Goal: Task Accomplishment & Management: Manage account settings

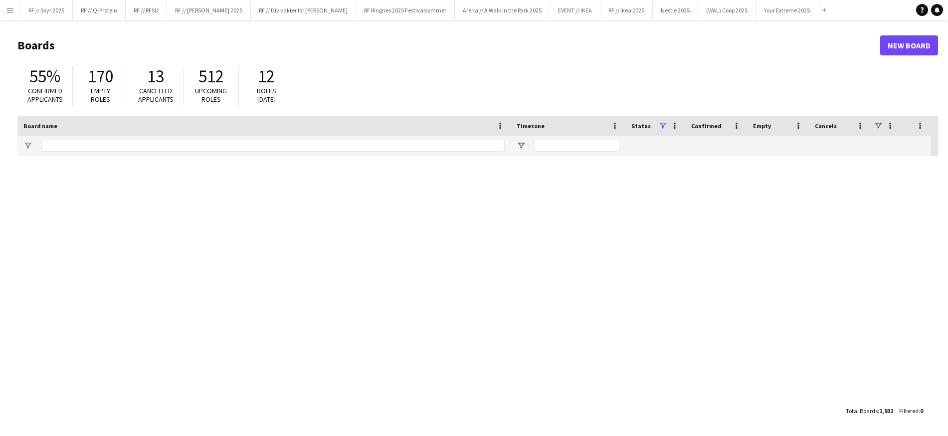
type input "******"
click at [653, 9] on button "Nestle 2025 Close" at bounding box center [675, 9] width 45 height 19
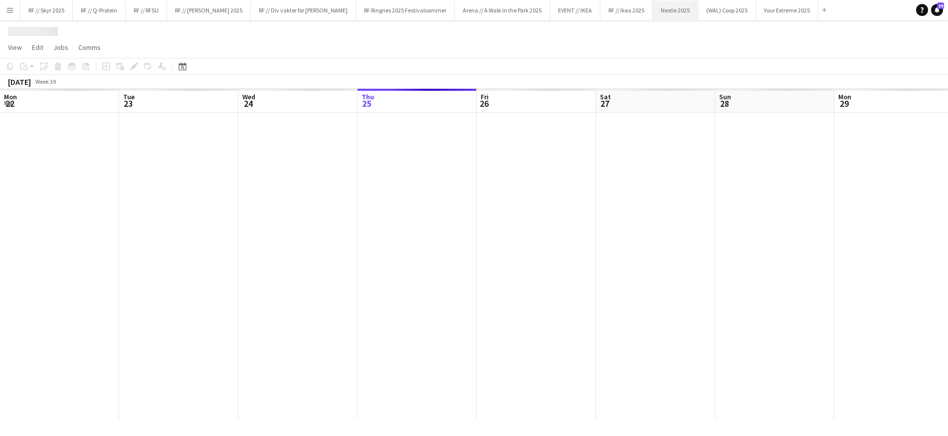
scroll to position [0, 238]
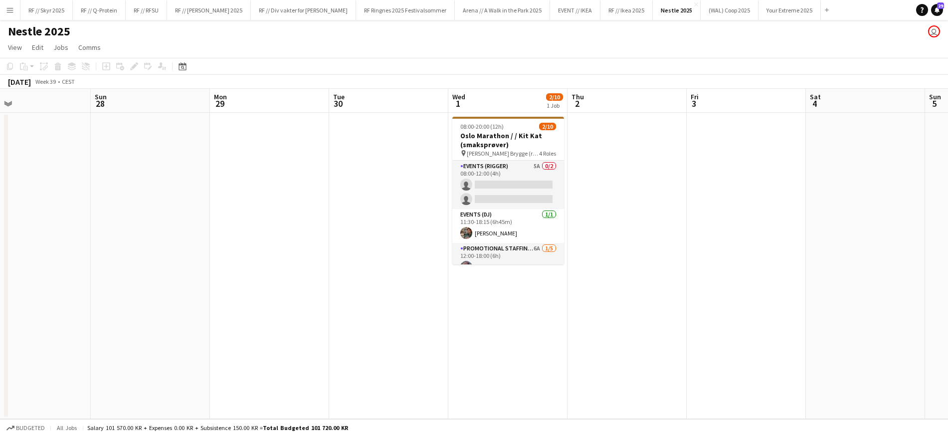
drag, startPoint x: 609, startPoint y: 198, endPoint x: 232, endPoint y: 195, distance: 376.7
click at [232, 195] on app-calendar-viewport "Wed 24 Thu 25 Fri 26 Sat 27 Sun 28 Mon 29 Tue 30 Wed 1 2/10 1 Job Thu 2 Fri 3 S…" at bounding box center [474, 254] width 948 height 330
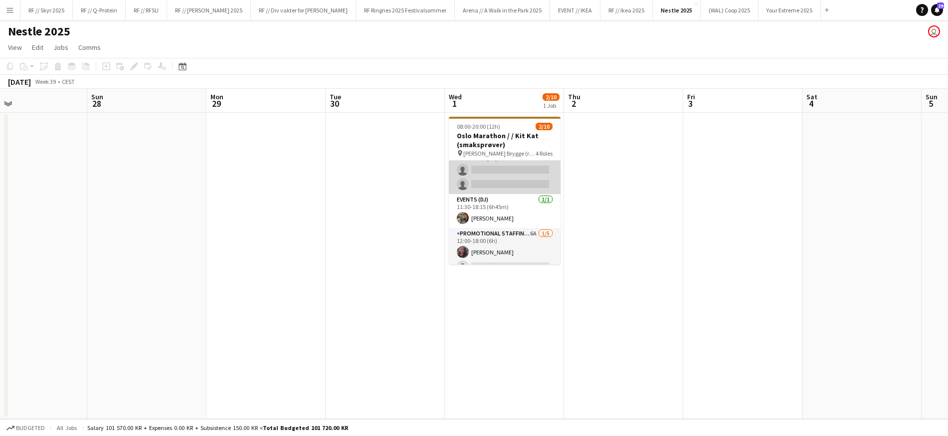
scroll to position [0, 0]
click at [473, 197] on app-card-role "Events (Rigger) 5A 0/2 08:00-12:00 (4h) single-neutral-actions single-neutral-a…" at bounding box center [505, 185] width 112 height 48
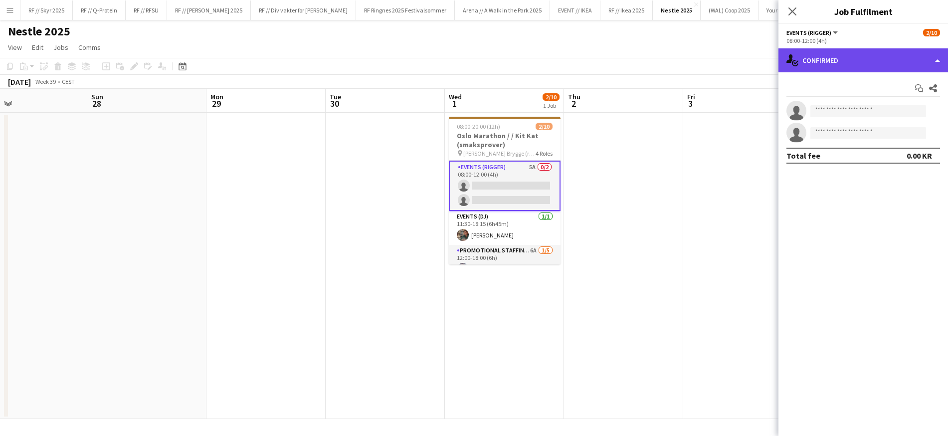
click at [870, 70] on div "single-neutral-actions-check-2 Confirmed" at bounding box center [864, 60] width 170 height 24
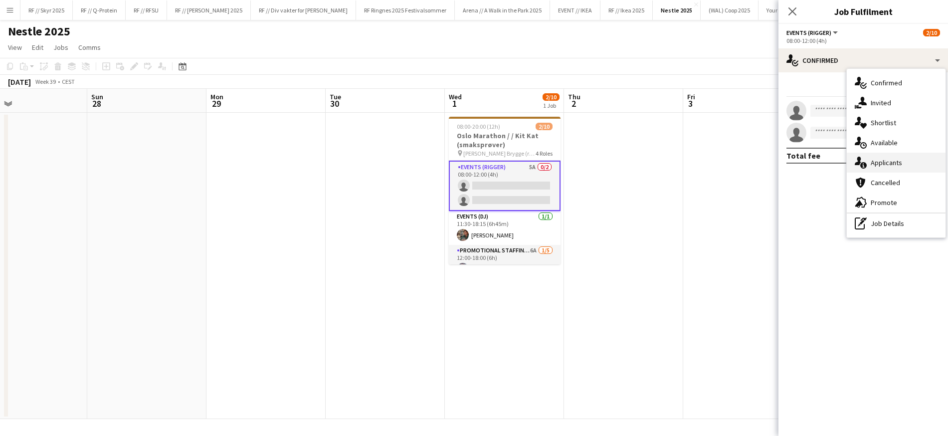
click at [880, 158] on span "Applicants" at bounding box center [886, 162] width 31 height 9
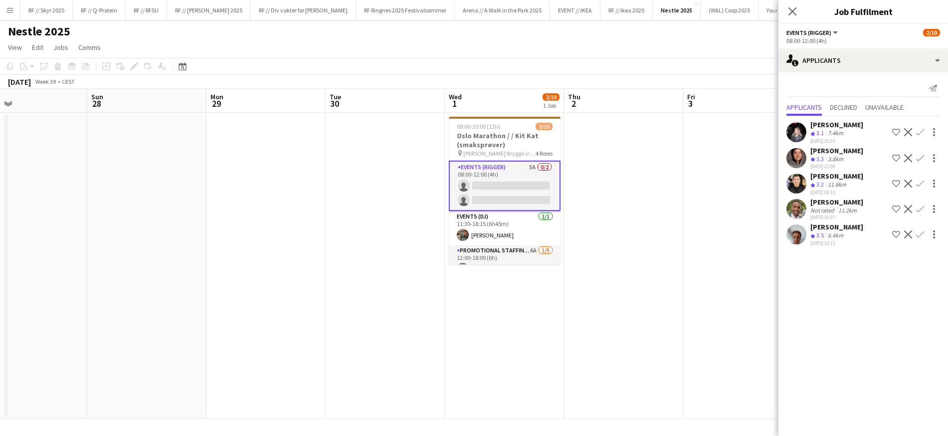
click at [793, 128] on app-user-avatar at bounding box center [797, 132] width 20 height 20
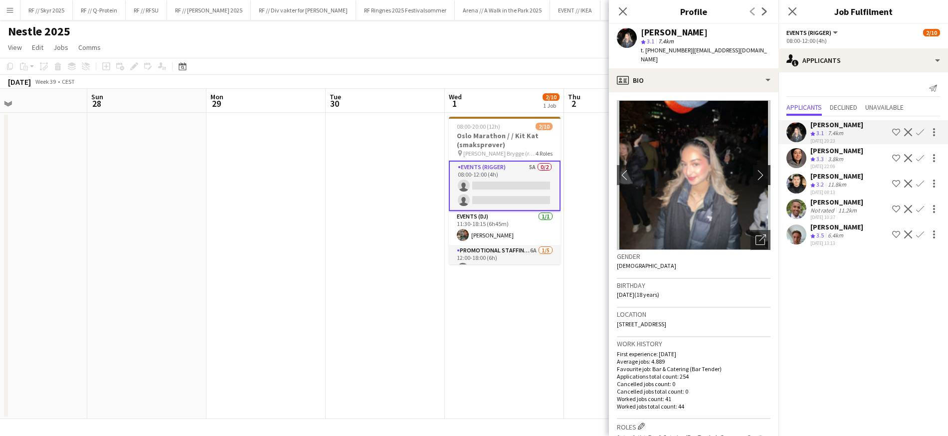
click at [757, 170] on app-icon "chevron-right" at bounding box center [763, 175] width 15 height 10
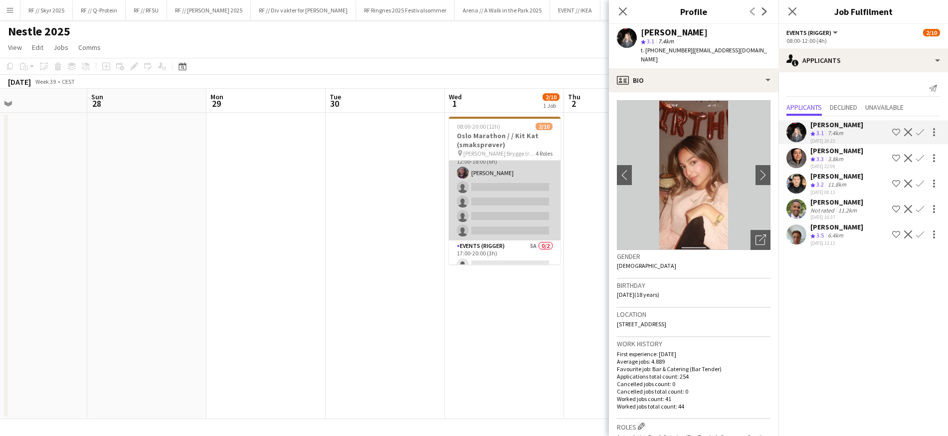
scroll to position [98, 0]
click at [507, 211] on app-card-role "Promotional Staffing (Sampling Staff) 6A [DATE] 12:00-18:00 (6h) [PERSON_NAME] …" at bounding box center [505, 193] width 112 height 92
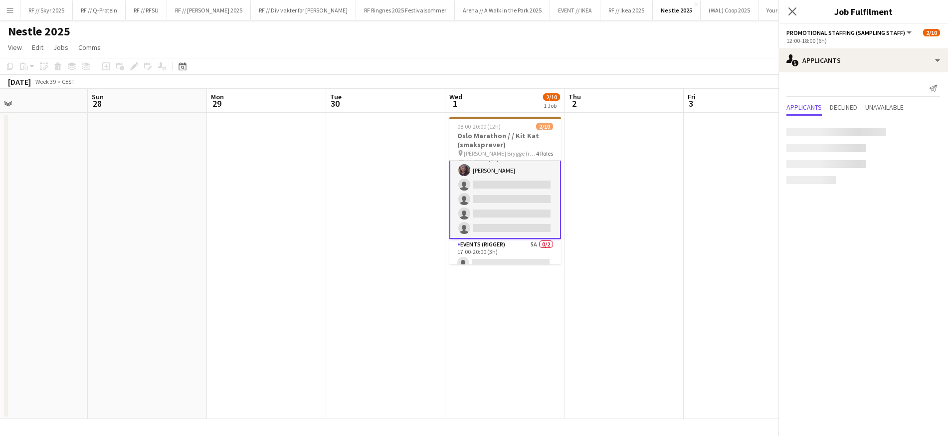
scroll to position [97, 0]
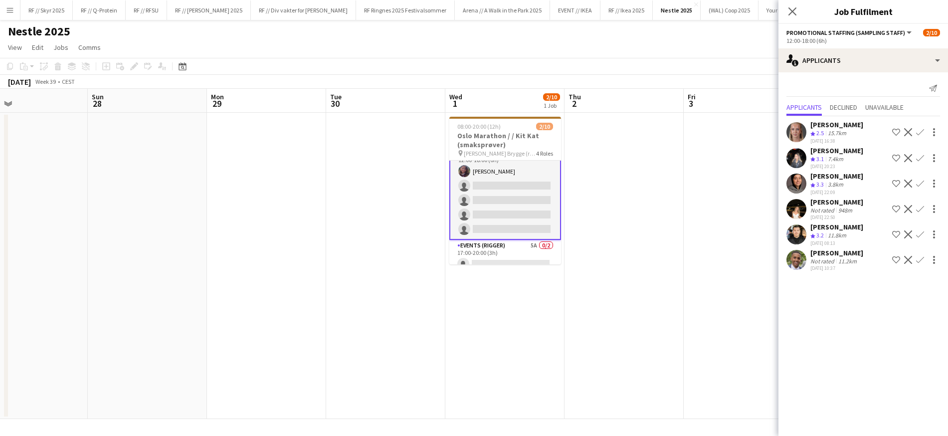
click at [794, 155] on app-user-avatar at bounding box center [797, 158] width 20 height 20
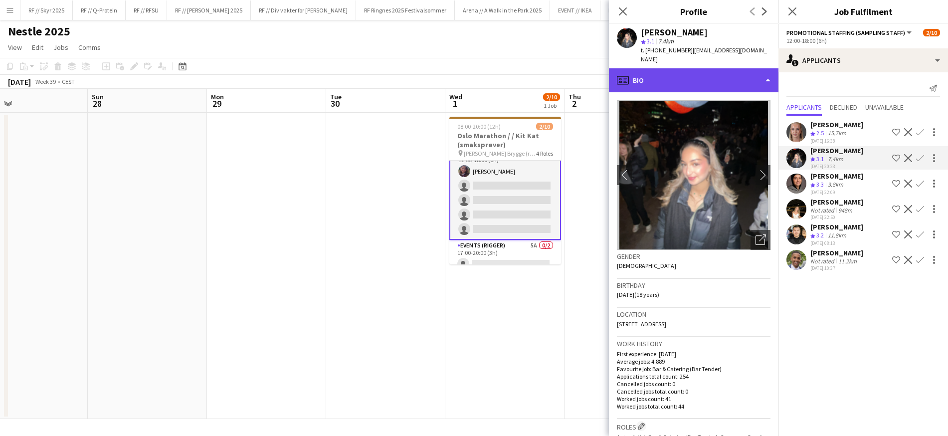
click at [696, 75] on div "profile Bio" at bounding box center [694, 80] width 170 height 24
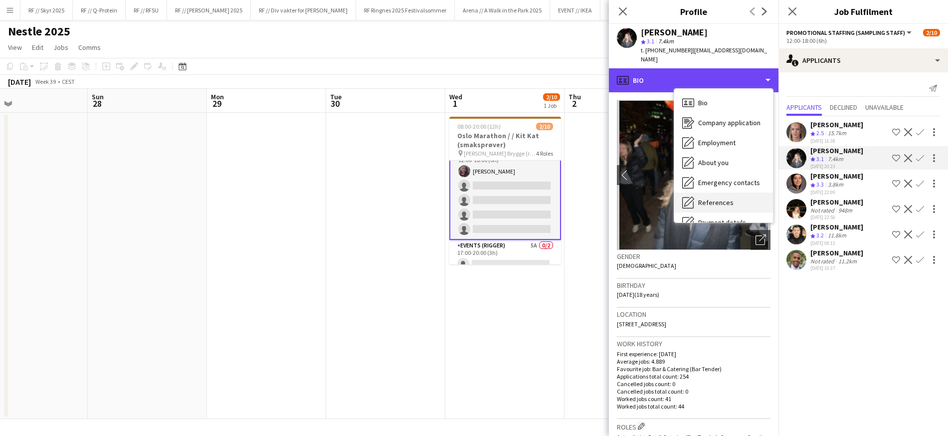
scroll to position [94, 0]
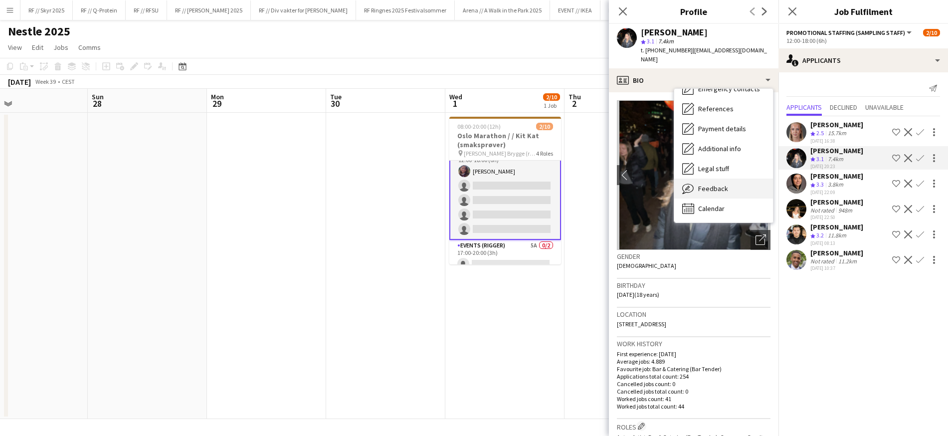
click at [722, 184] on span "Feedback" at bounding box center [713, 188] width 30 height 9
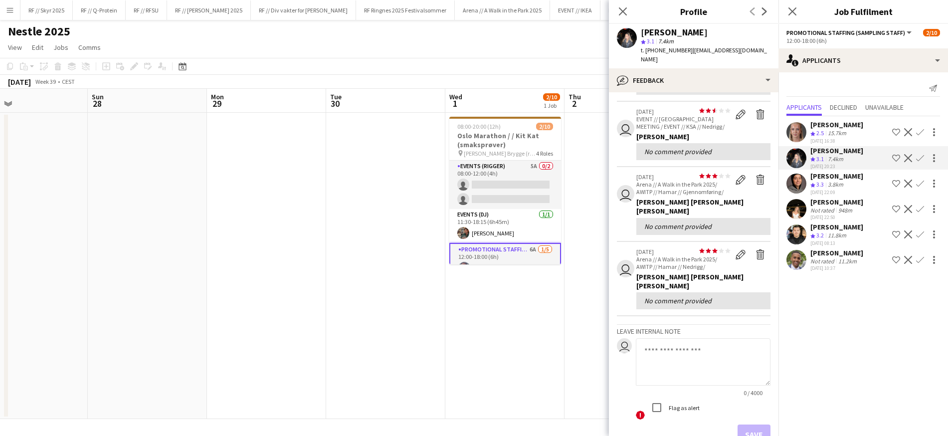
scroll to position [251, 0]
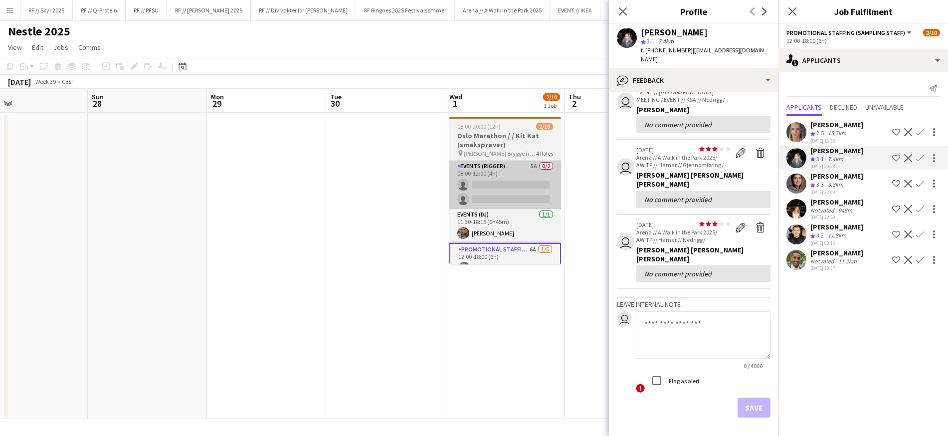
click at [550, 161] on app-card-role "Events (Rigger) 5A 0/2 08:00-12:00 (4h) single-neutral-actions single-neutral-a…" at bounding box center [506, 185] width 112 height 48
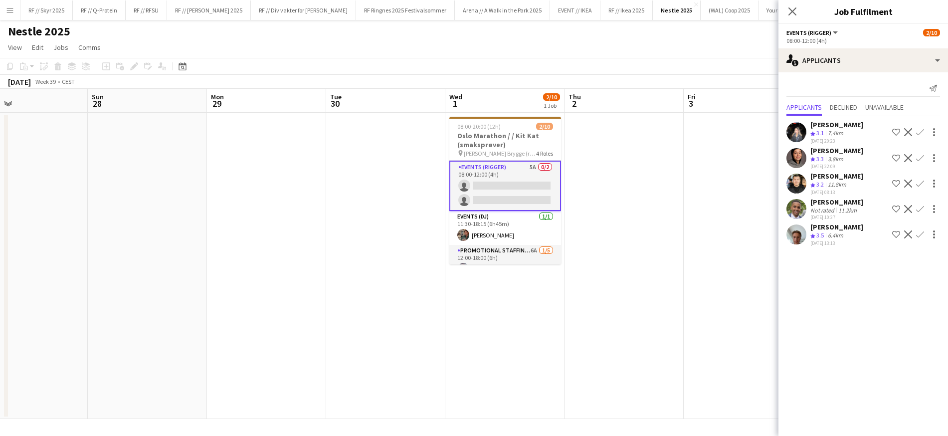
click at [796, 182] on app-user-avatar at bounding box center [797, 184] width 20 height 20
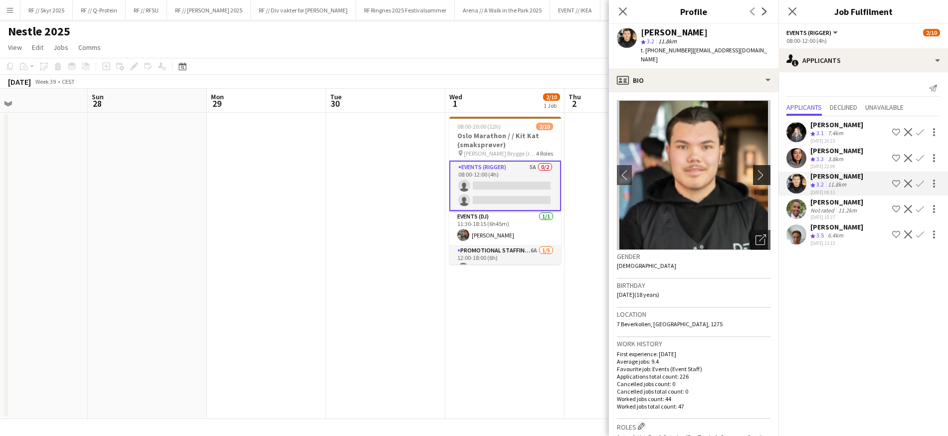
click at [756, 170] on app-icon "chevron-right" at bounding box center [763, 175] width 15 height 10
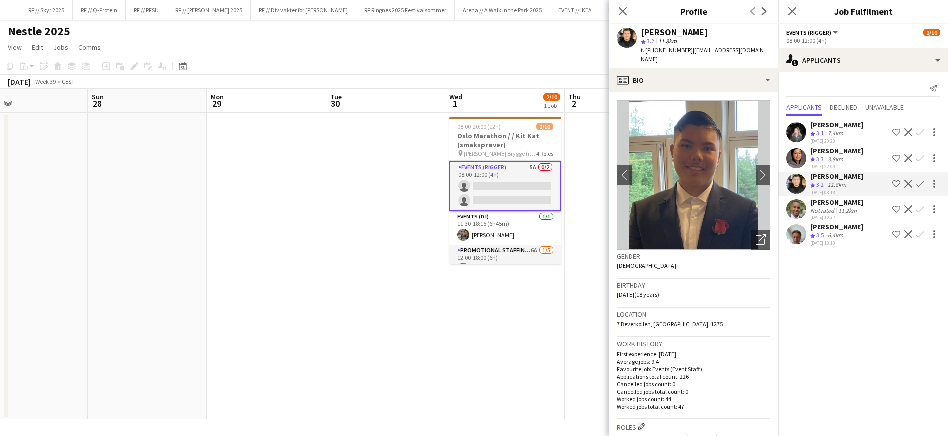
drag, startPoint x: 491, startPoint y: 311, endPoint x: 523, endPoint y: 266, distance: 54.8
click at [492, 310] on app-date-cell "08:00-20:00 (12h) 2/10 Oslo Marathon / / Kit Kat (smaksprøver) pin [PERSON_NAME…" at bounding box center [505, 266] width 119 height 306
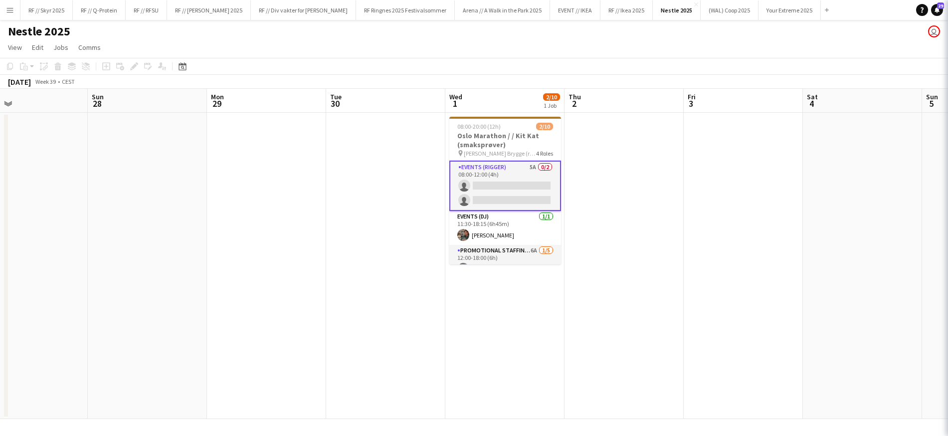
scroll to position [0, 389]
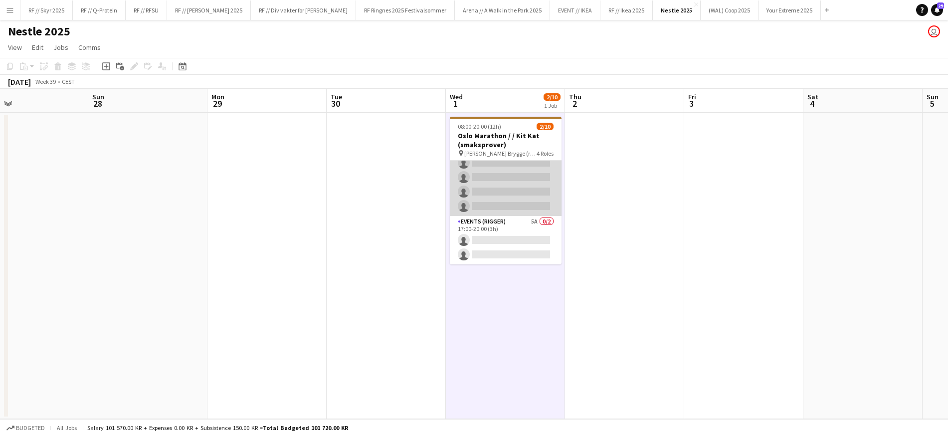
click at [498, 203] on app-card-role "Promotional Staffing (Sampling Staff) 6A [DATE] 12:00-18:00 (6h) [PERSON_NAME] …" at bounding box center [506, 170] width 112 height 92
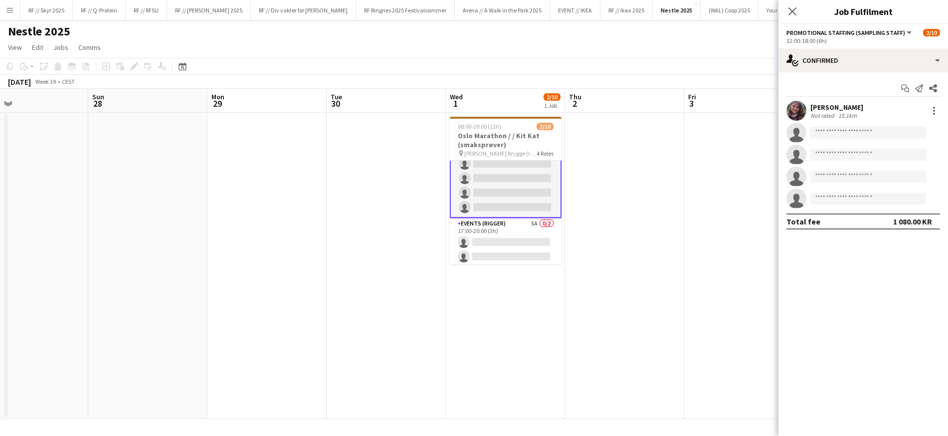
scroll to position [120, 0]
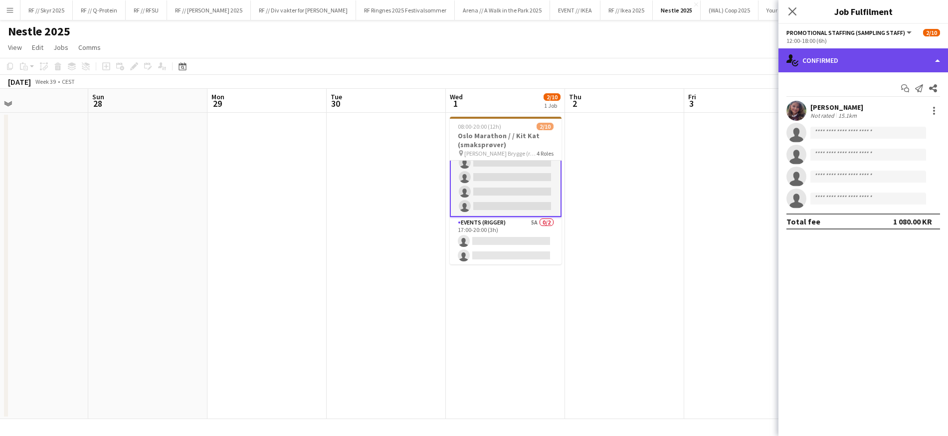
click at [875, 64] on div "single-neutral-actions-check-2 Confirmed" at bounding box center [864, 60] width 170 height 24
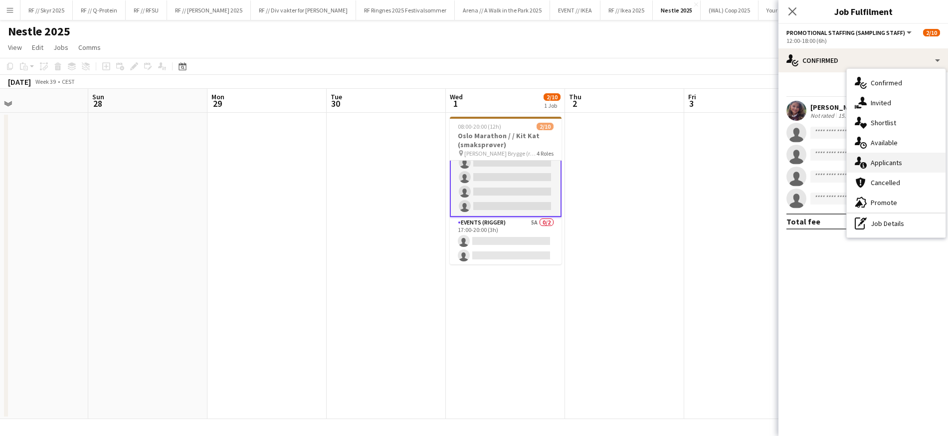
click at [882, 162] on span "Applicants" at bounding box center [886, 162] width 31 height 9
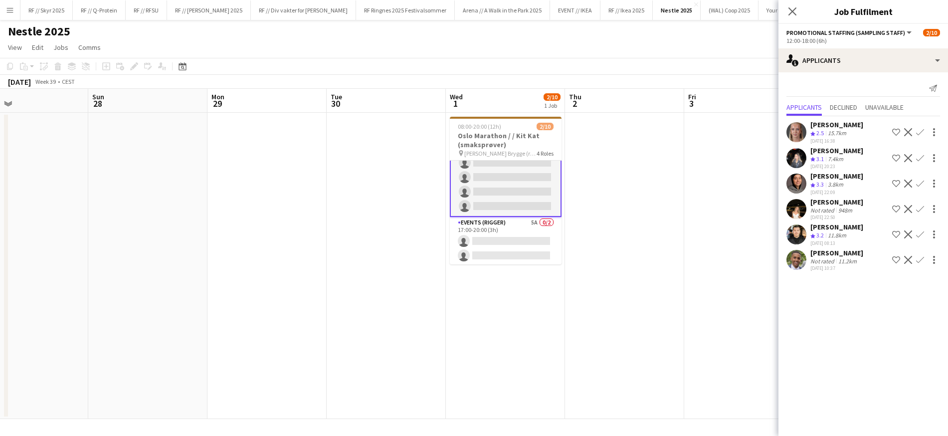
click at [800, 182] on app-user-avatar at bounding box center [797, 184] width 20 height 20
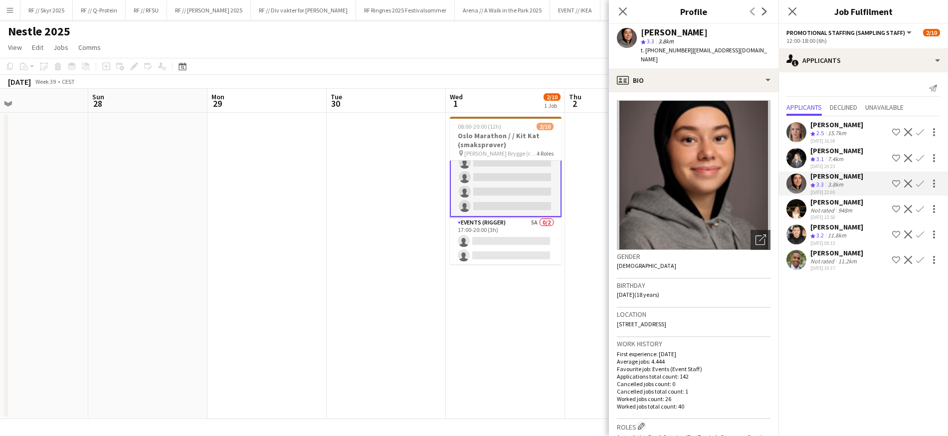
click at [792, 214] on app-user-avatar at bounding box center [797, 209] width 20 height 20
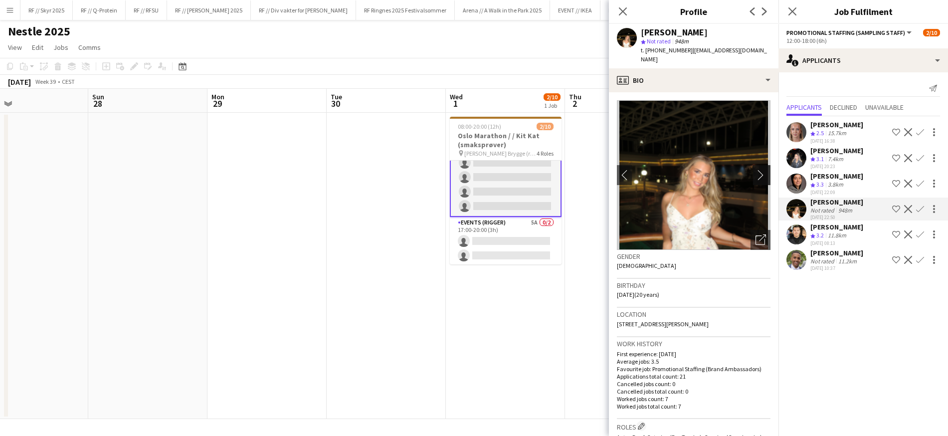
click at [756, 170] on app-icon "chevron-right" at bounding box center [763, 175] width 15 height 10
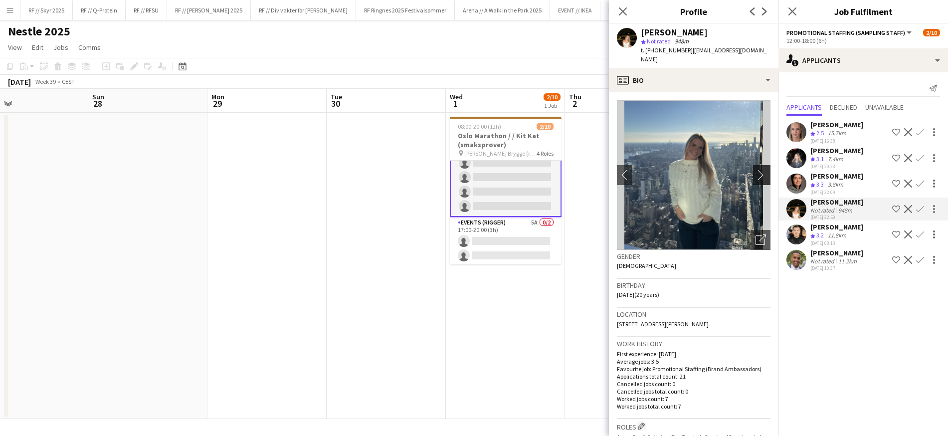
click at [756, 170] on app-icon "chevron-right" at bounding box center [763, 175] width 15 height 10
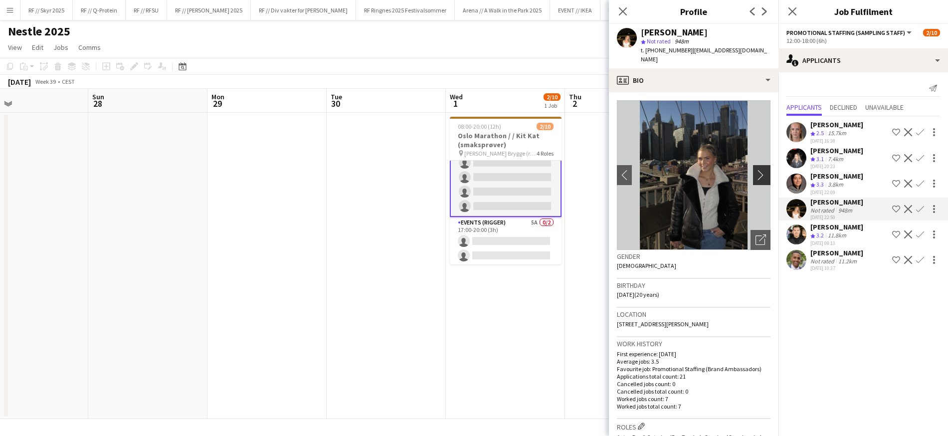
click at [756, 170] on app-icon "chevron-right" at bounding box center [763, 175] width 15 height 10
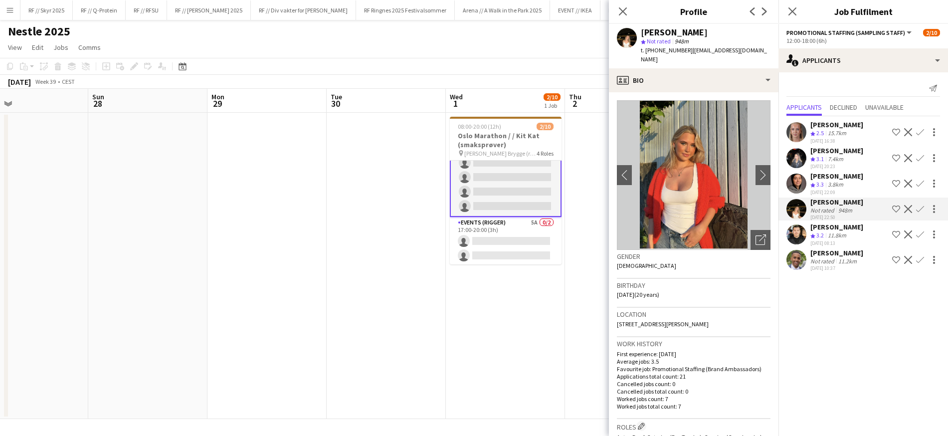
click at [525, 282] on app-date-cell "08:00-20:00 (12h) 2/10 Oslo Marathon / / Kit Kat (smaksprøver) pin [PERSON_NAME…" at bounding box center [505, 266] width 119 height 306
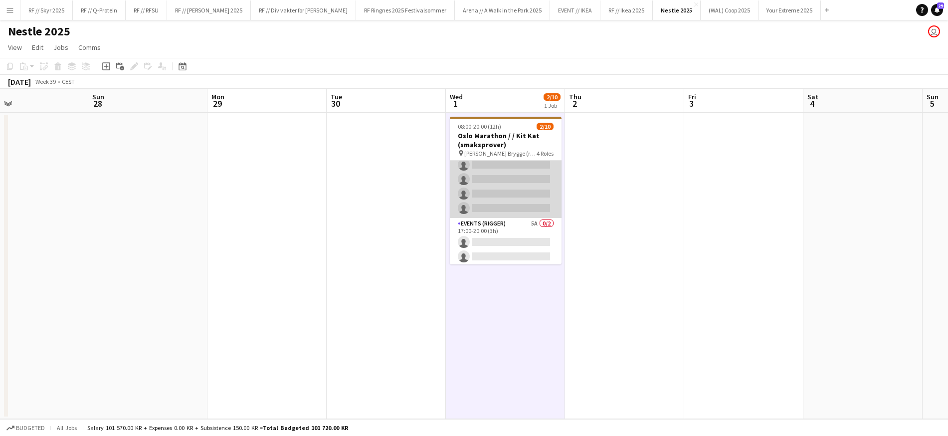
scroll to position [27, 0]
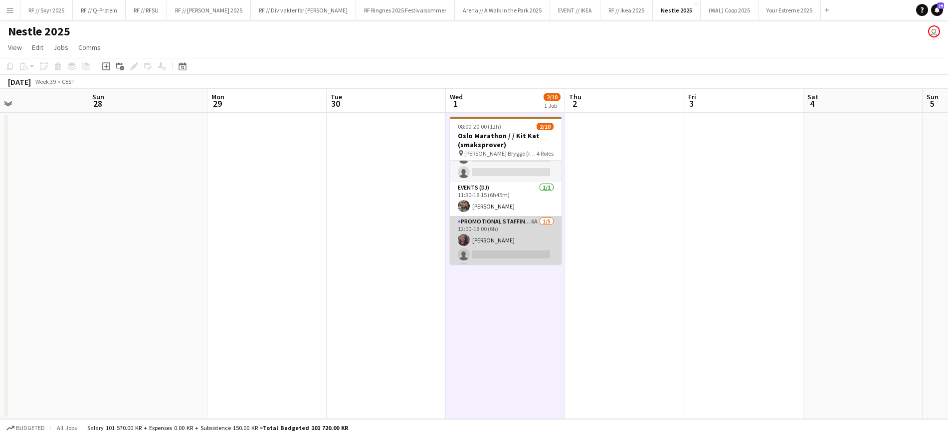
click at [498, 241] on app-card-role "Promotional Staffing (Sampling Staff) 6A [DATE] 12:00-18:00 (6h) [PERSON_NAME] …" at bounding box center [506, 262] width 112 height 92
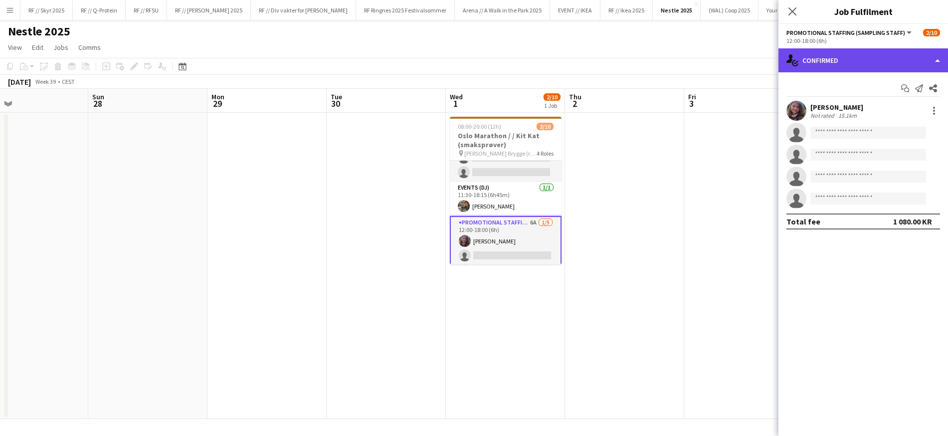
click at [862, 56] on div "single-neutral-actions-check-2 Confirmed" at bounding box center [864, 60] width 170 height 24
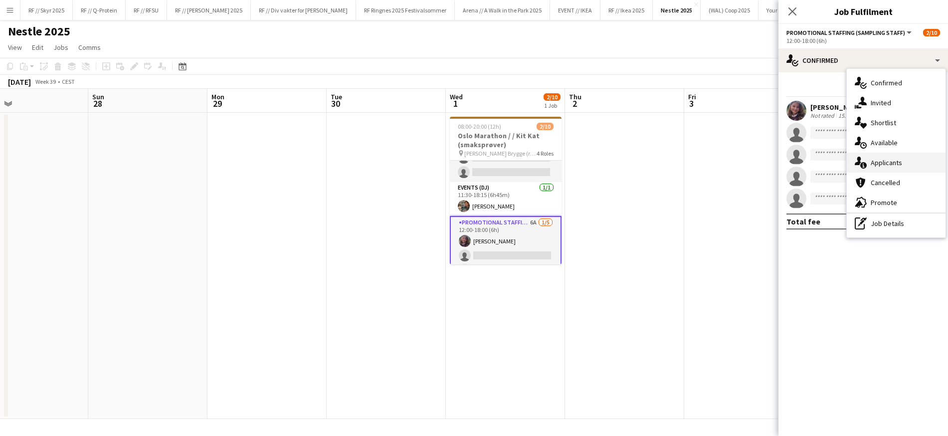
click at [898, 164] on span "Applicants" at bounding box center [886, 162] width 31 height 9
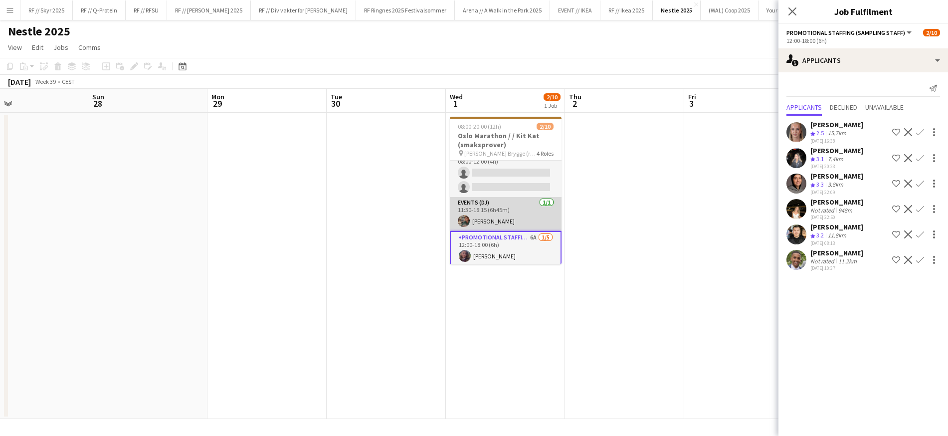
scroll to position [0, 0]
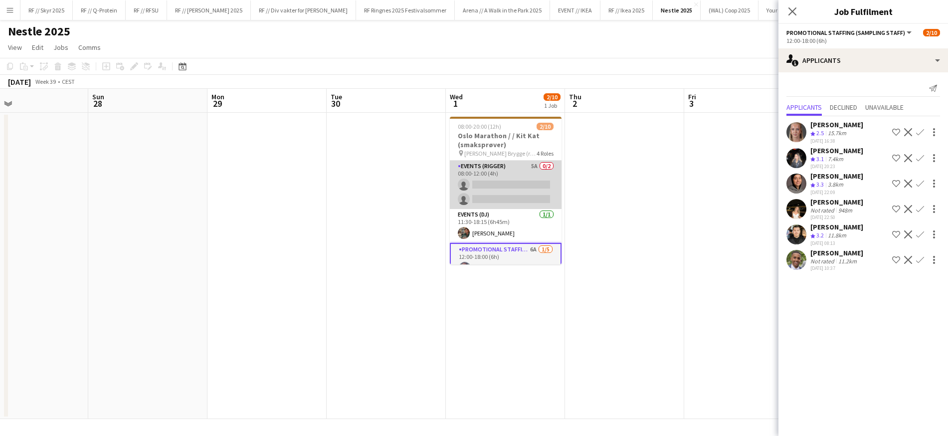
click at [518, 203] on app-card-role "Events (Rigger) 5A 0/2 08:00-12:00 (4h) single-neutral-actions single-neutral-a…" at bounding box center [506, 185] width 112 height 48
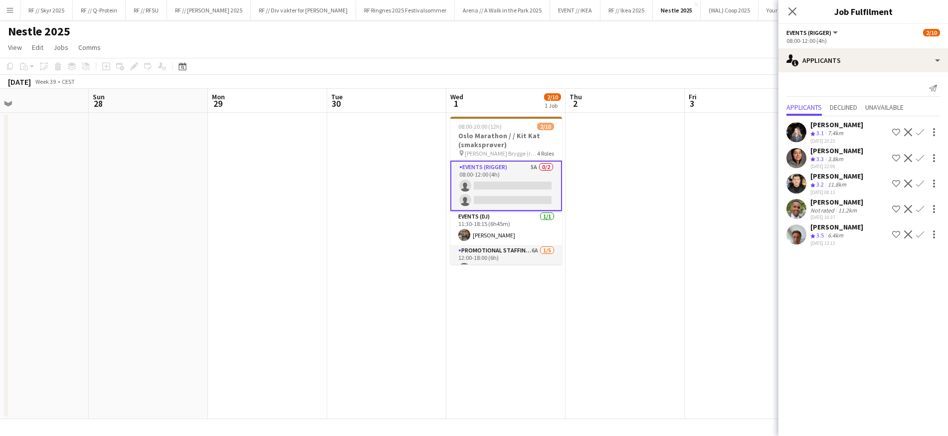
click at [922, 132] on app-icon "Confirm" at bounding box center [920, 132] width 8 height 8
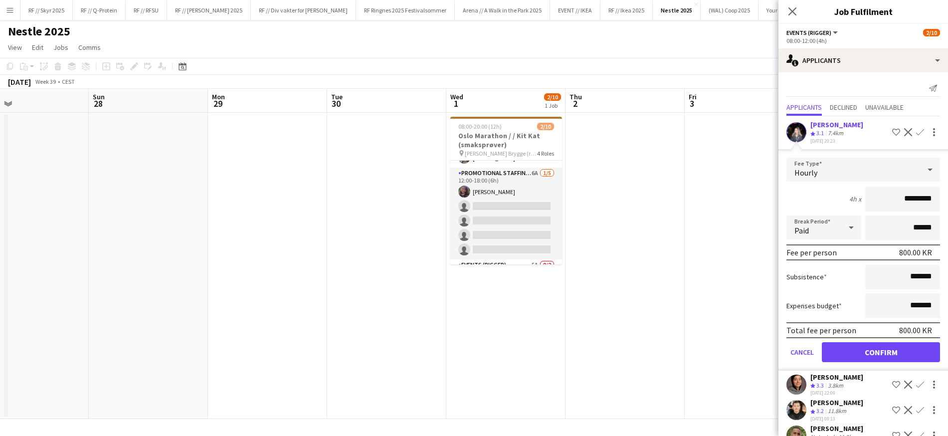
scroll to position [0, 0]
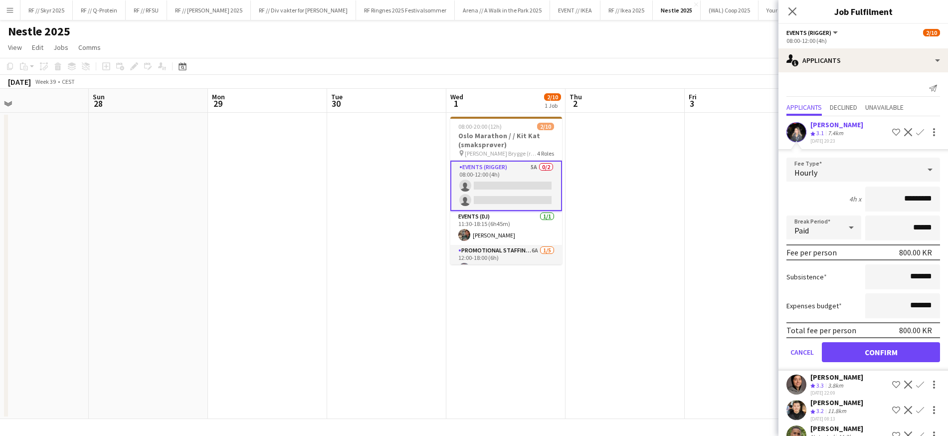
click at [794, 134] on app-user-avatar at bounding box center [797, 132] width 20 height 20
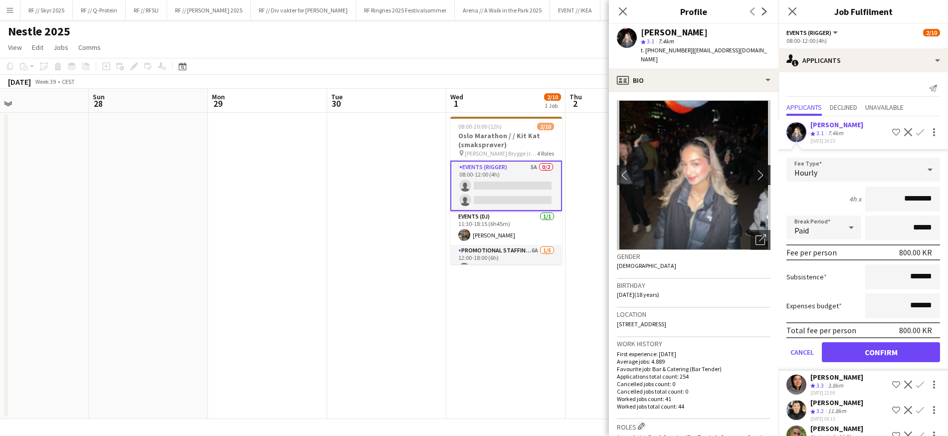
click at [756, 170] on app-icon "chevron-right" at bounding box center [763, 175] width 15 height 10
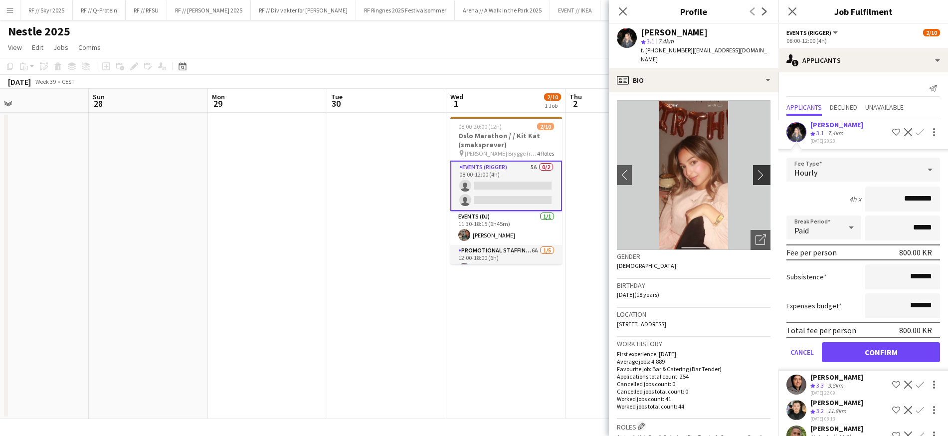
click at [756, 170] on app-icon "chevron-right" at bounding box center [763, 175] width 15 height 10
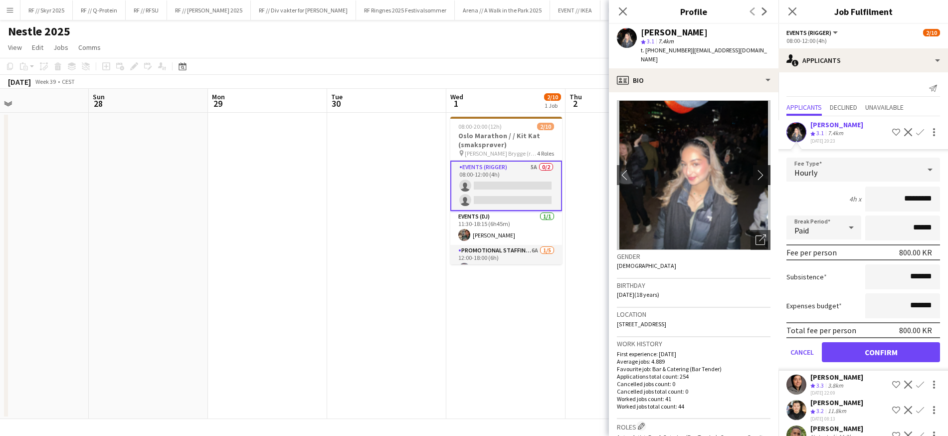
click at [756, 170] on app-icon "chevron-right" at bounding box center [763, 175] width 15 height 10
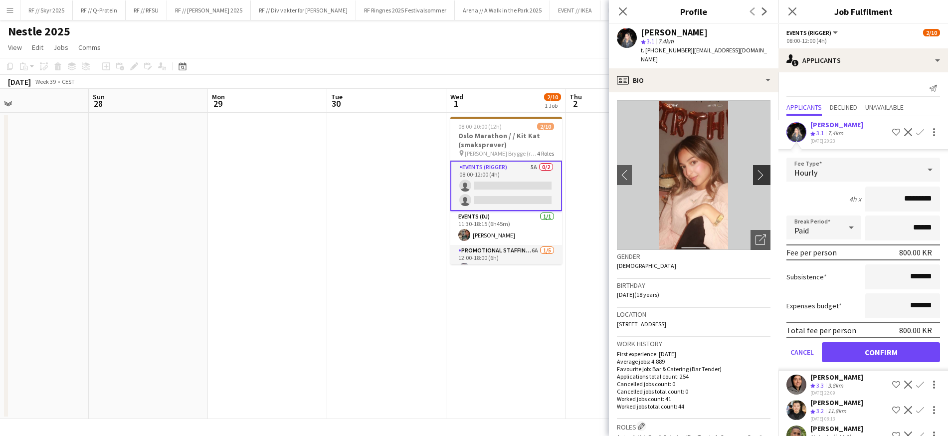
click at [756, 170] on app-icon "chevron-right" at bounding box center [763, 175] width 15 height 10
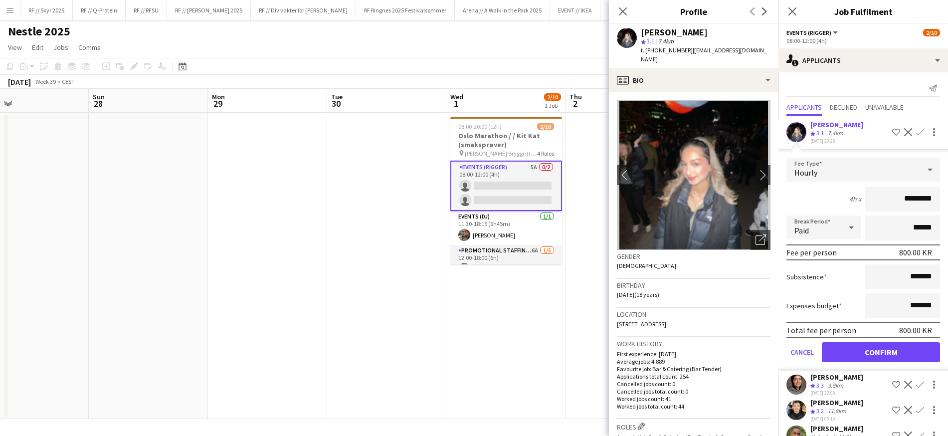
click at [916, 132] on app-icon "Confirm" at bounding box center [920, 132] width 8 height 8
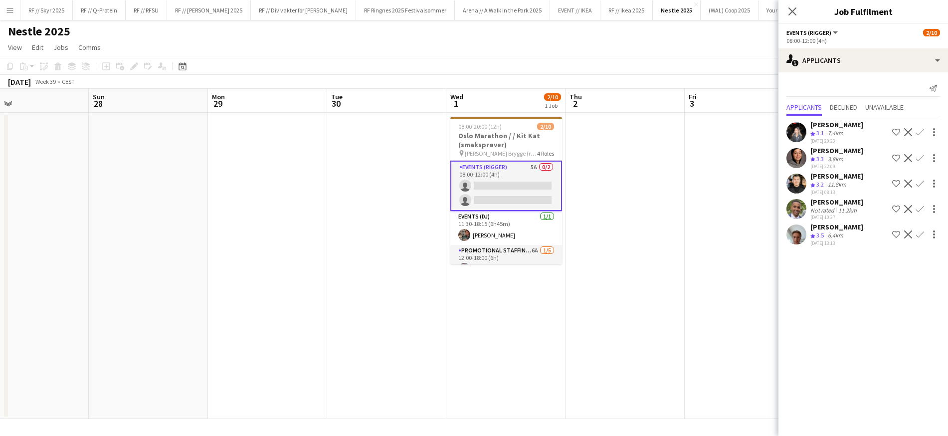
click at [922, 132] on app-icon "Confirm" at bounding box center [920, 132] width 8 height 8
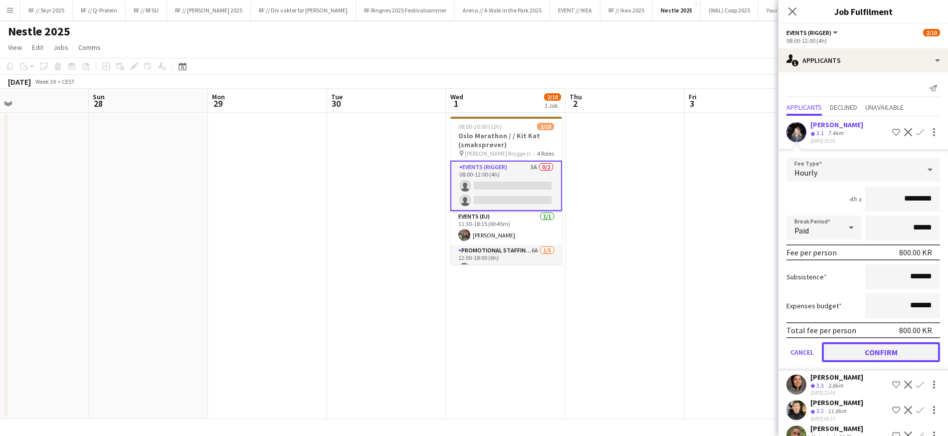
click at [872, 352] on button "Confirm" at bounding box center [881, 352] width 118 height 20
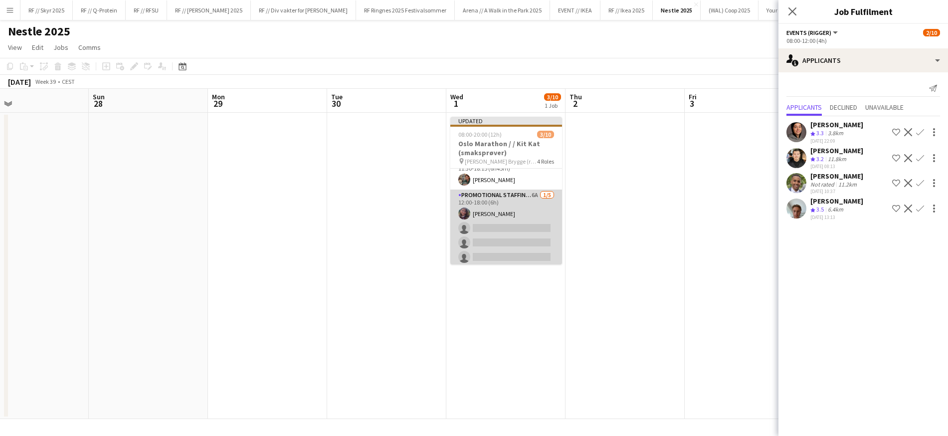
click at [503, 229] on app-card-role "Promotional Staffing (Sampling Staff) 6A [DATE] 12:00-18:00 (6h) [PERSON_NAME] …" at bounding box center [507, 236] width 112 height 92
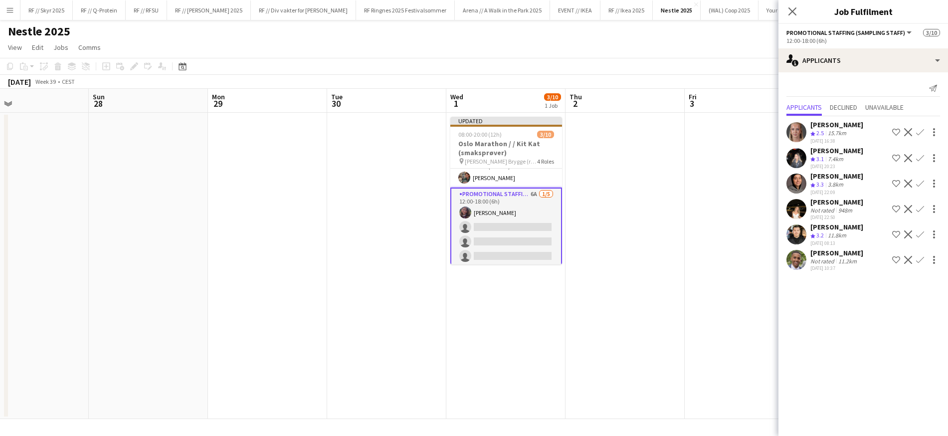
scroll to position [61, 0]
click at [922, 159] on app-icon "Confirm" at bounding box center [920, 158] width 8 height 8
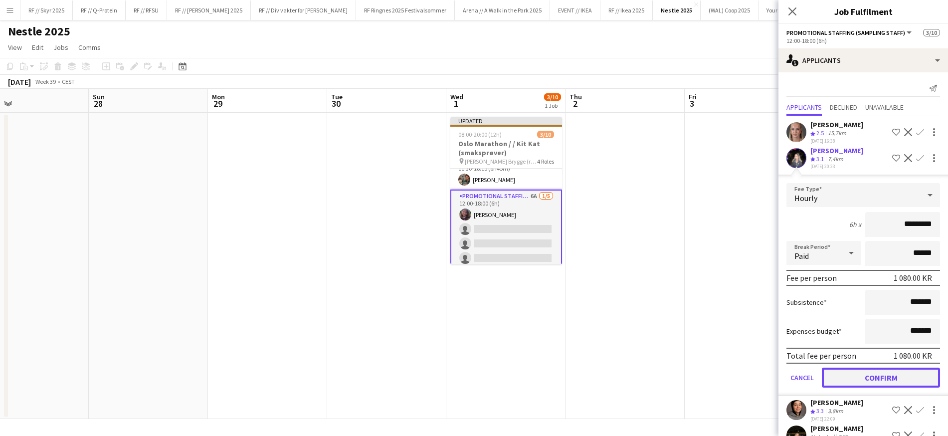
click at [877, 372] on button "Confirm" at bounding box center [881, 378] width 118 height 20
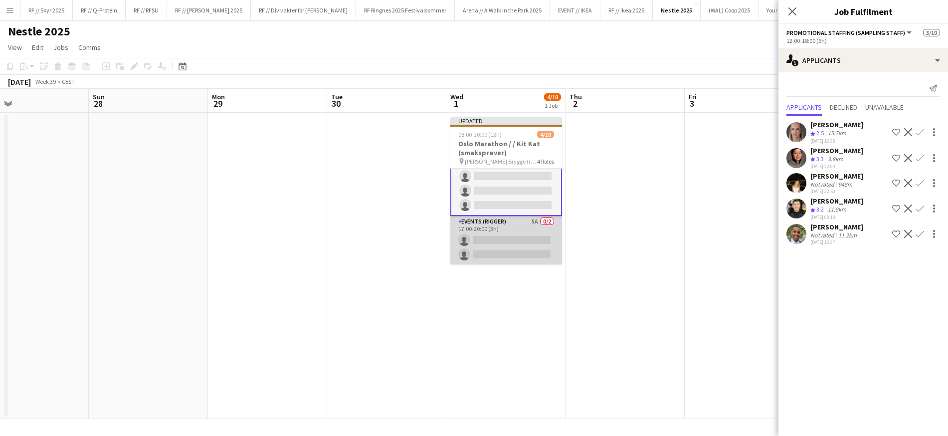
click at [516, 249] on app-card-role "Events (Rigger) 5A 0/2 17:00-20:00 (3h) single-neutral-actions single-neutral-a…" at bounding box center [507, 240] width 112 height 48
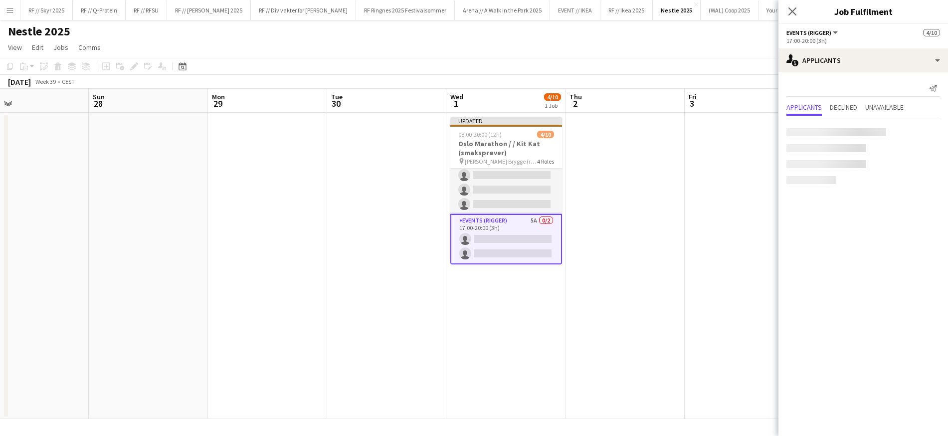
scroll to position [128, 0]
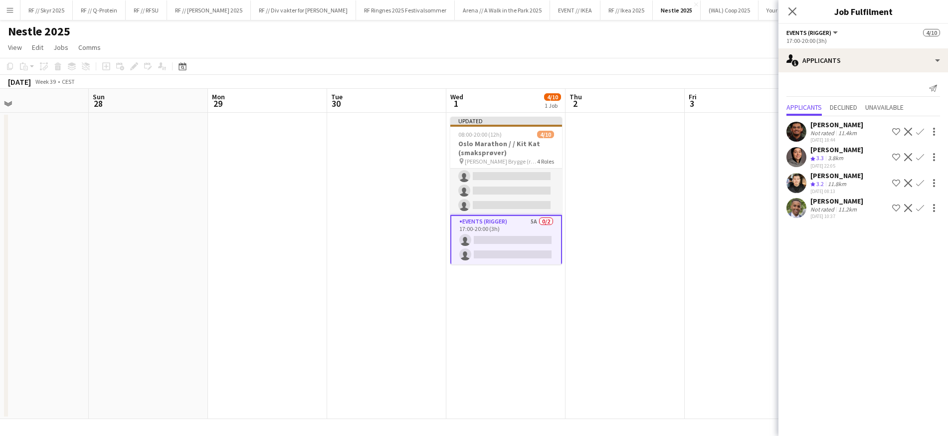
click at [630, 213] on app-date-cell at bounding box center [625, 266] width 119 height 306
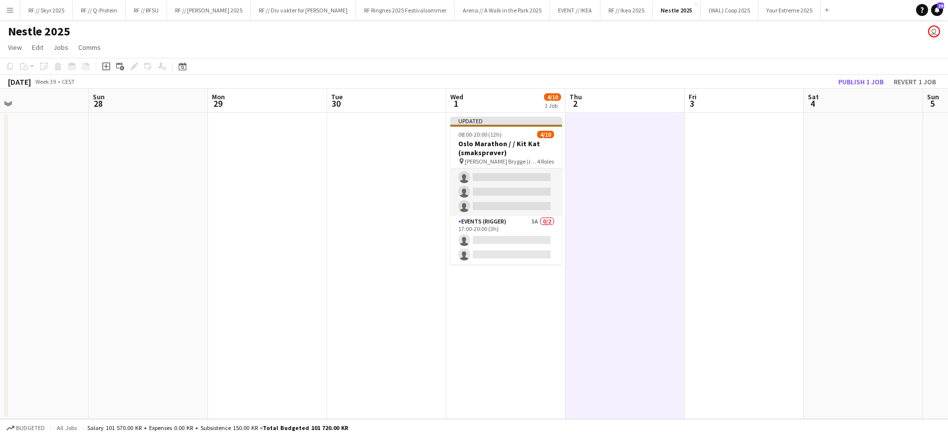
scroll to position [127, 0]
click at [869, 85] on button "Publish 1 job" at bounding box center [861, 81] width 53 height 13
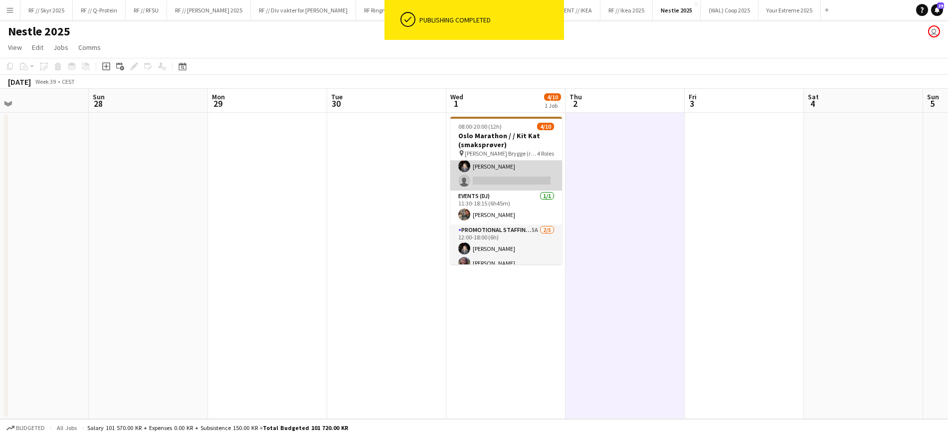
scroll to position [0, 0]
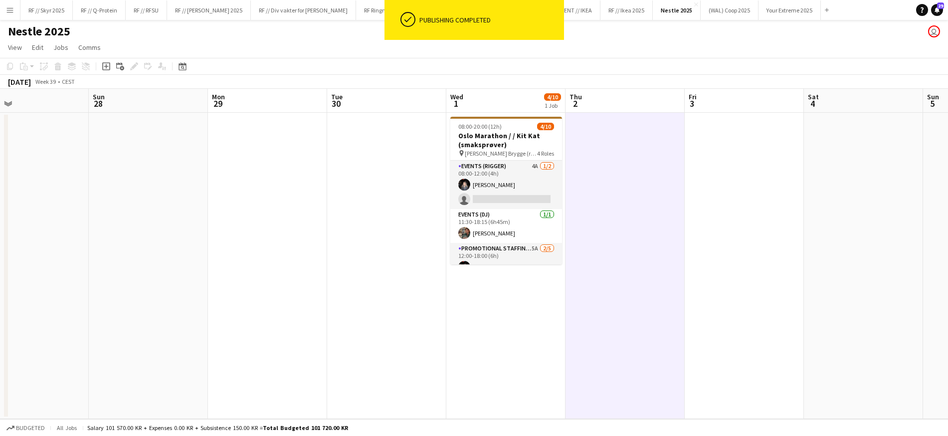
click at [564, 174] on app-date-cell "08:00-20:00 (12h) 4/10 Oslo Marathon / / Kit Kat (smaksprøver) pin [PERSON_NAME…" at bounding box center [506, 266] width 119 height 306
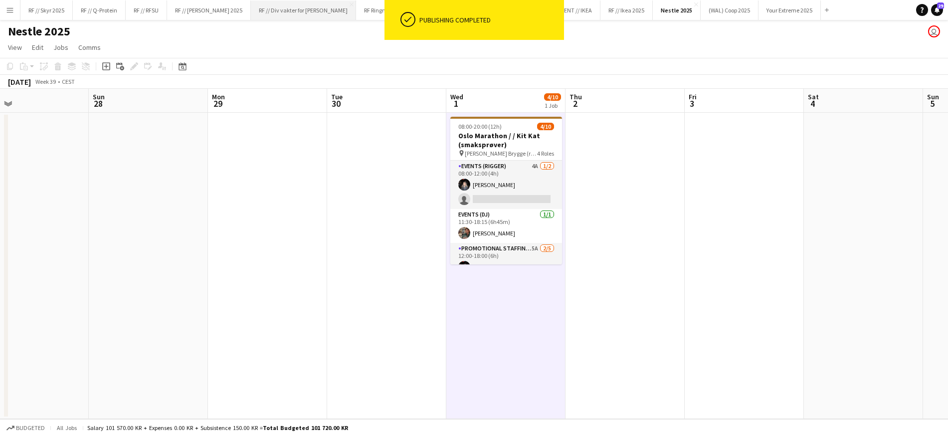
click at [291, 14] on button "RF // Div vakter for Fredrikke Close" at bounding box center [303, 9] width 105 height 19
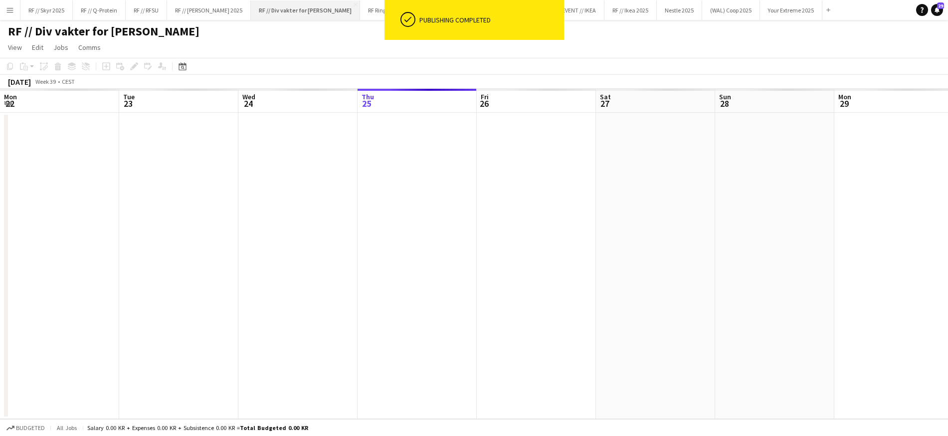
scroll to position [0, 238]
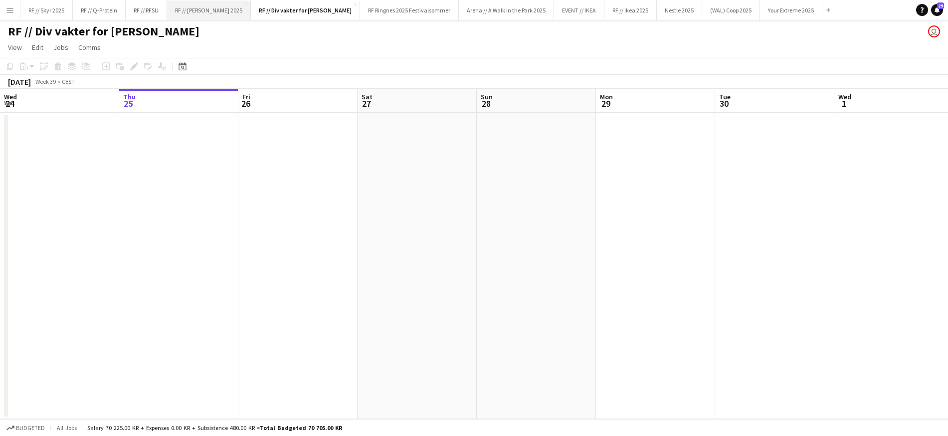
click at [182, 5] on button "RF // [PERSON_NAME] 2025 Close" at bounding box center [209, 9] width 84 height 19
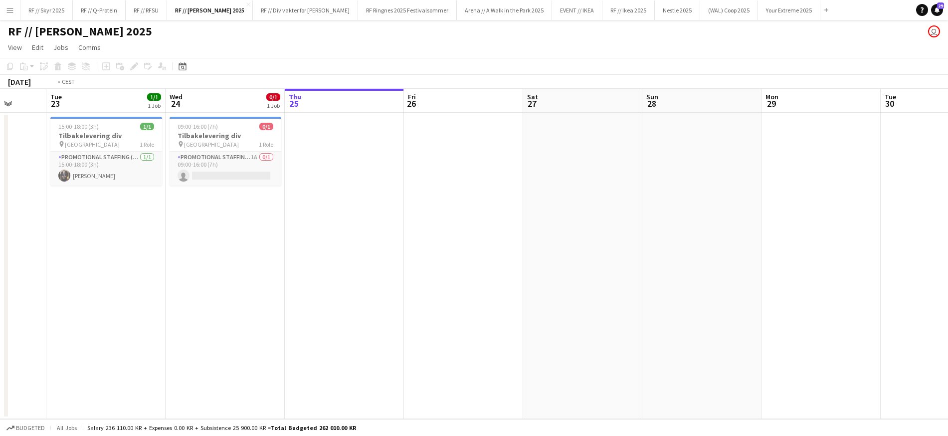
scroll to position [0, 293]
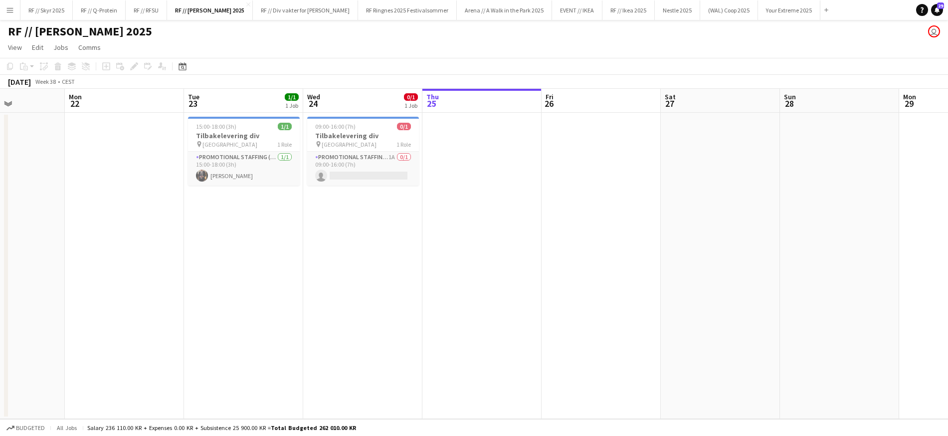
drag, startPoint x: 323, startPoint y: 197, endPoint x: 460, endPoint y: 191, distance: 137.3
click at [460, 191] on app-calendar-viewport "Fri 19 Sat 20 5/5 3 Jobs Sun 21 Mon 22 Tue 23 1/1 1 Job Wed 24 0/1 1 Job Thu 25…" at bounding box center [474, 254] width 948 height 330
click at [139, 8] on button "RF // RFSU Close" at bounding box center [146, 9] width 41 height 19
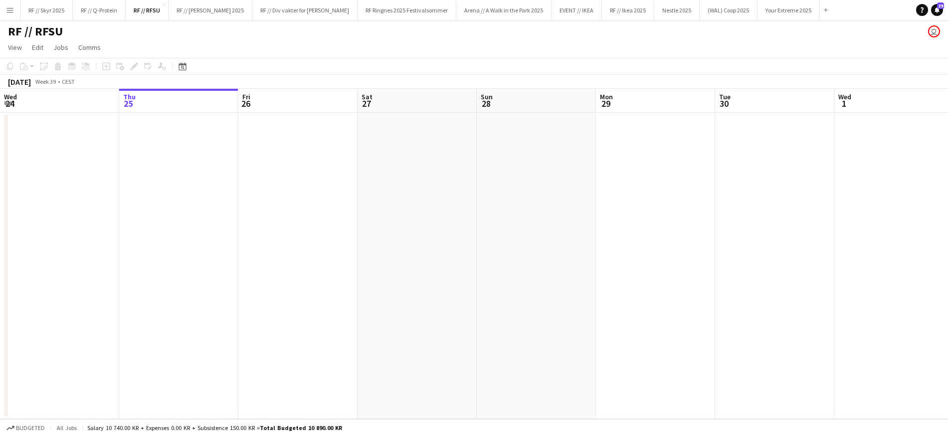
scroll to position [0, 306]
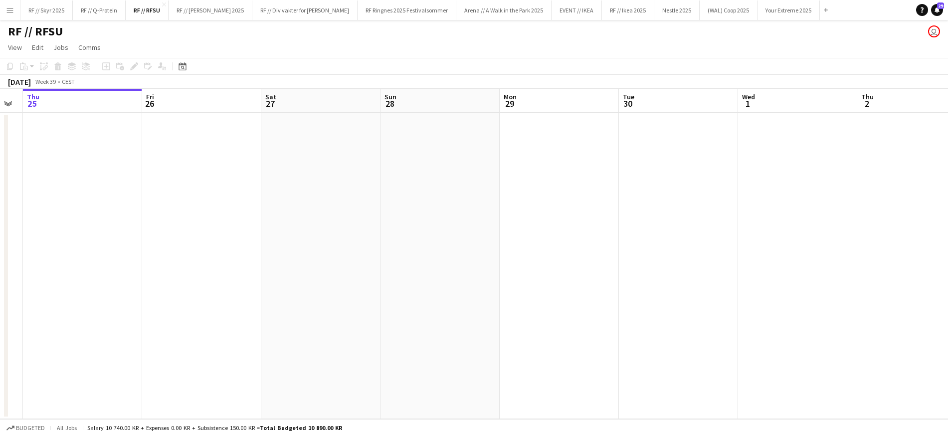
drag, startPoint x: 576, startPoint y: 246, endPoint x: 371, endPoint y: 228, distance: 205.4
click at [389, 234] on app-calendar-viewport "Mon 22 Tue 23 Wed 24 Thu 25 Fri 26 Sat 27 Sun 28 Mon 29 Tue 30 Wed 1 Thu 2 Fri …" at bounding box center [474, 254] width 948 height 330
